Goal: Information Seeking & Learning: Check status

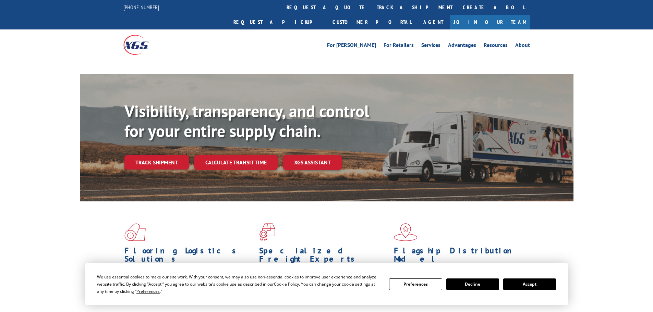
click at [529, 282] on button "Accept" at bounding box center [529, 285] width 53 height 12
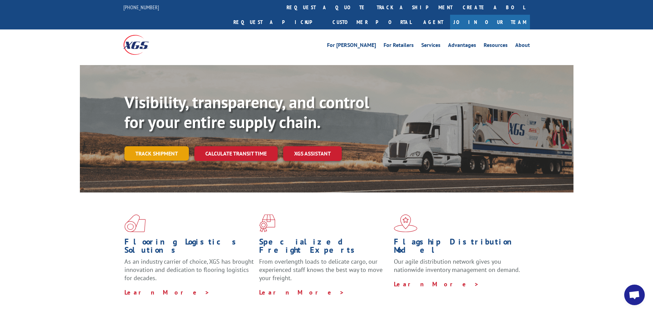
click at [132, 146] on link "Track shipment" at bounding box center [156, 153] width 64 height 14
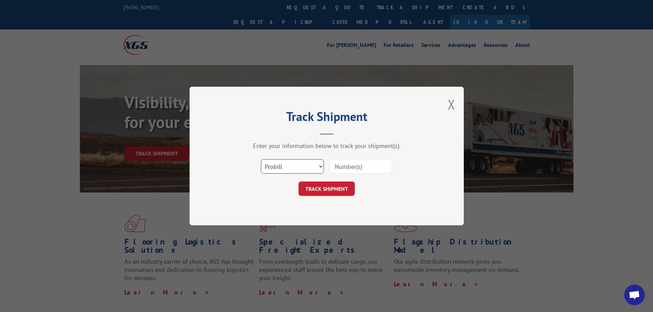
click at [287, 167] on select "Select category... Probill BOL PO" at bounding box center [292, 166] width 63 height 14
select select "bol"
click at [261, 159] on select "Select category... Probill BOL PO" at bounding box center [292, 166] width 63 height 14
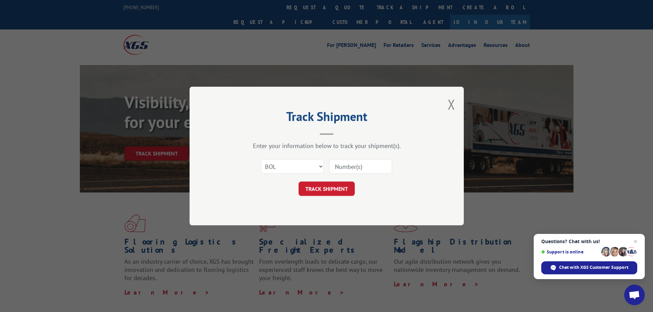
click at [346, 168] on input at bounding box center [360, 166] width 63 height 14
paste input "7055087"
type input "7055087"
click at [313, 189] on button "TRACK SHIPMENT" at bounding box center [326, 189] width 56 height 14
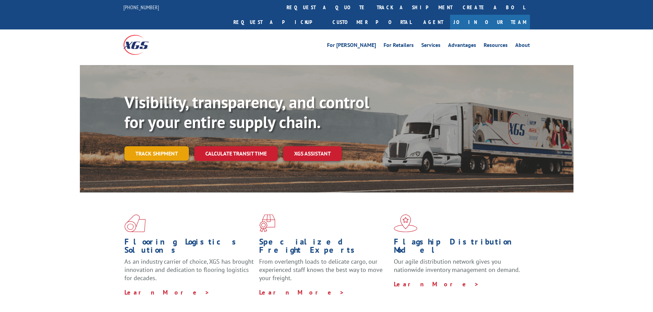
click at [149, 146] on link "Track shipment" at bounding box center [156, 153] width 64 height 14
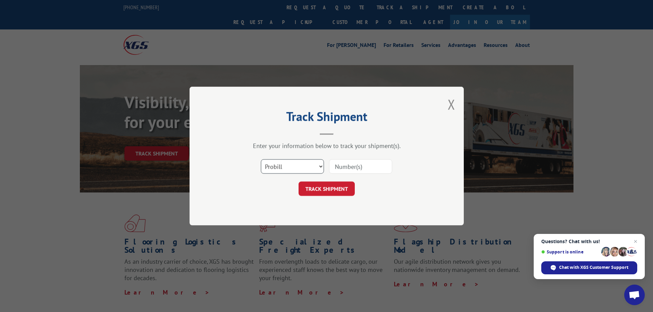
drag, startPoint x: 278, startPoint y: 162, endPoint x: 278, endPoint y: 169, distance: 7.2
click at [278, 162] on select "Select category... Probill BOL PO" at bounding box center [292, 166] width 63 height 14
select select "bol"
click at [261, 159] on select "Select category... Probill BOL PO" at bounding box center [292, 166] width 63 height 14
click at [353, 161] on input at bounding box center [360, 166] width 63 height 14
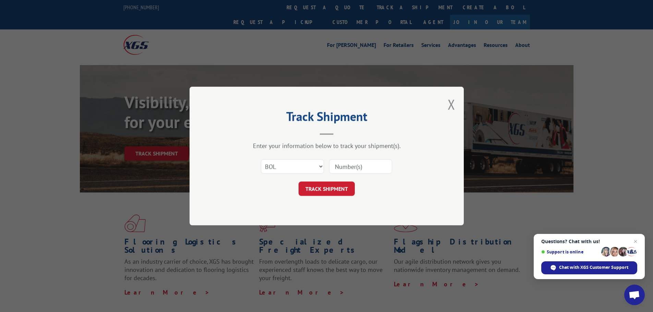
paste input "7028528"
type input "7028528"
click at [320, 189] on button "TRACK SHIPMENT" at bounding box center [326, 189] width 56 height 14
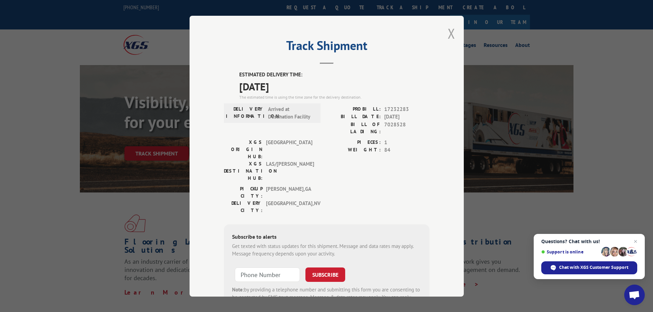
click at [449, 32] on button "Close modal" at bounding box center [452, 33] width 8 height 18
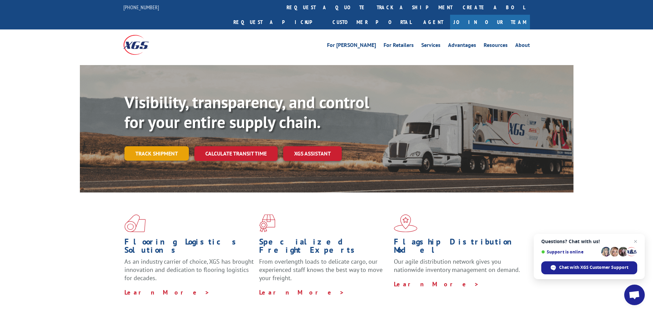
click at [157, 146] on link "Track shipment" at bounding box center [156, 153] width 64 height 14
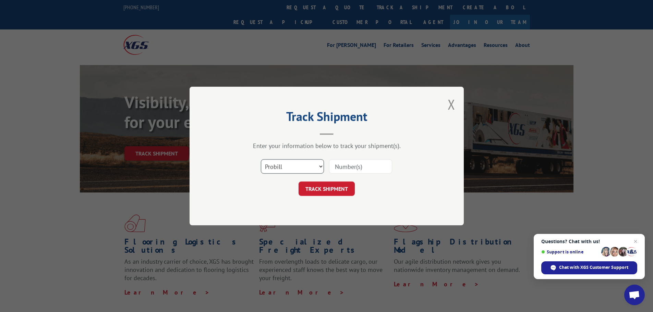
click at [296, 166] on select "Select category... Probill BOL PO" at bounding box center [292, 166] width 63 height 14
select select "bol"
click at [261, 159] on select "Select category... Probill BOL PO" at bounding box center [292, 166] width 63 height 14
click at [344, 167] on input at bounding box center [360, 166] width 63 height 14
paste input "7024355"
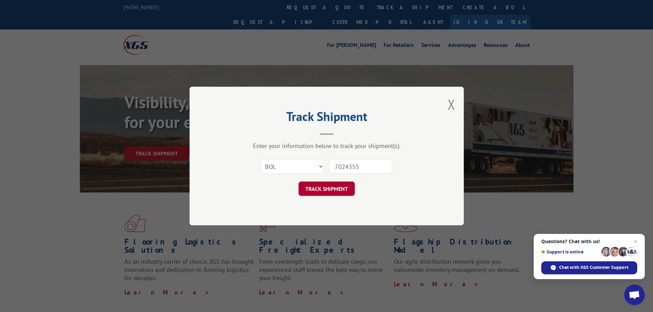
type input "7024355"
click at [321, 185] on button "TRACK SHIPMENT" at bounding box center [326, 189] width 56 height 14
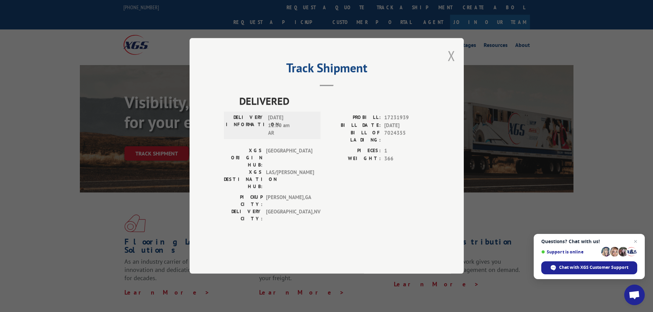
click at [450, 65] on button "Close modal" at bounding box center [452, 56] width 8 height 18
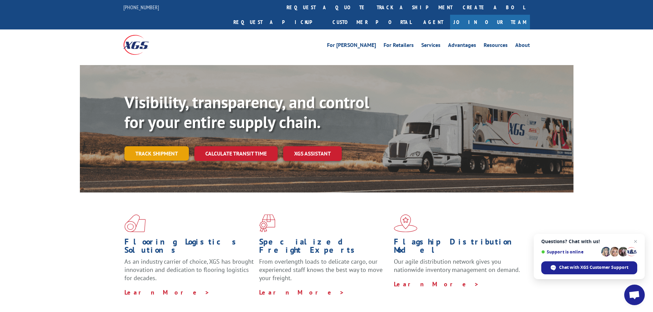
click at [150, 146] on link "Track shipment" at bounding box center [156, 153] width 64 height 14
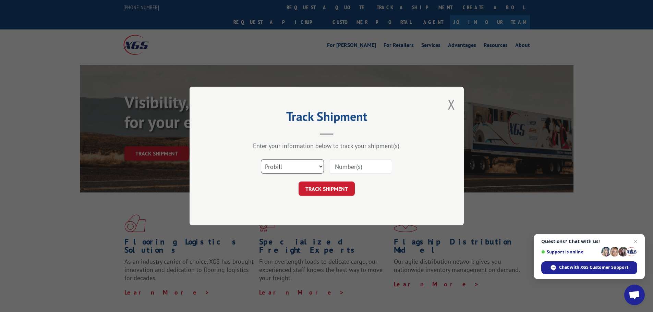
drag, startPoint x: 306, startPoint y: 167, endPoint x: 301, endPoint y: 170, distance: 5.2
click at [306, 167] on select "Select category... Probill BOL PO" at bounding box center [292, 166] width 63 height 14
select select "bol"
click at [261, 159] on select "Select category... Probill BOL PO" at bounding box center [292, 166] width 63 height 14
click at [352, 164] on input at bounding box center [360, 166] width 63 height 14
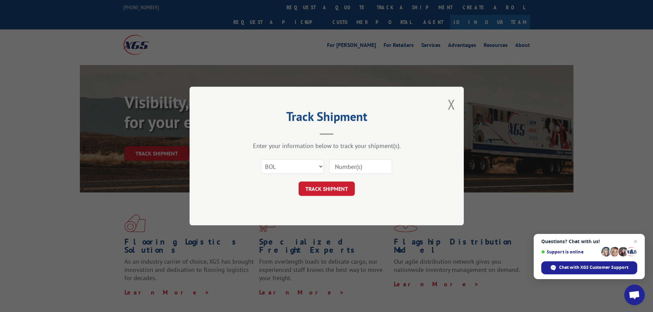
paste input "5530810"
type input "5530810"
click at [320, 189] on button "TRACK SHIPMENT" at bounding box center [326, 189] width 56 height 14
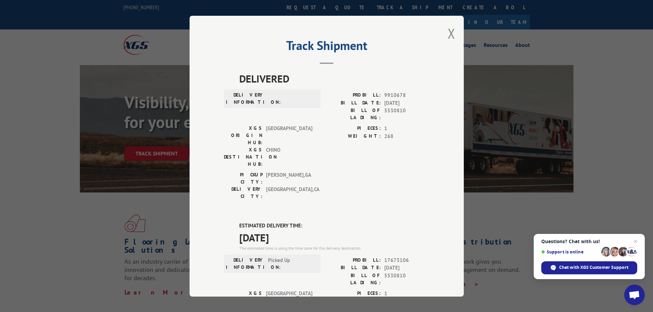
scroll to position [137, 0]
